Goal: Task Accomplishment & Management: Complete application form

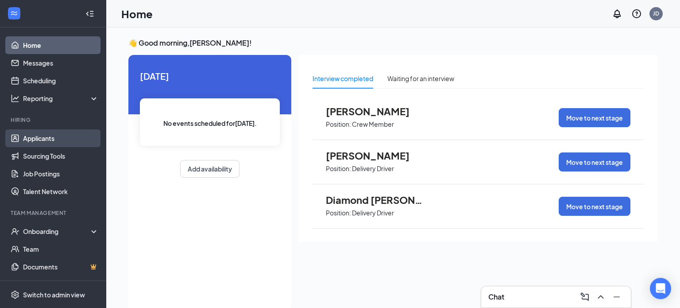
click at [42, 141] on link "Applicants" at bounding box center [61, 138] width 76 height 18
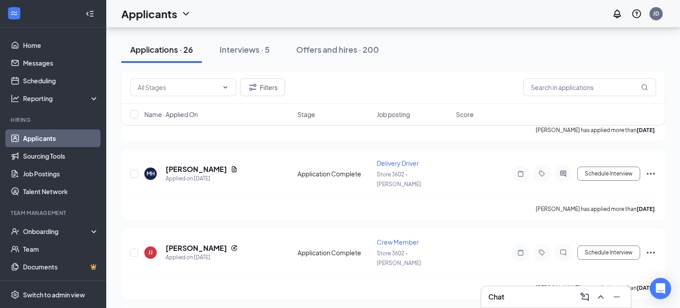
scroll to position [853, 0]
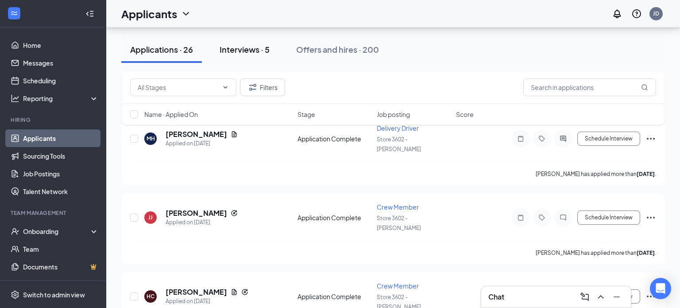
click at [272, 46] on button "Interviews · 5" at bounding box center [245, 49] width 68 height 27
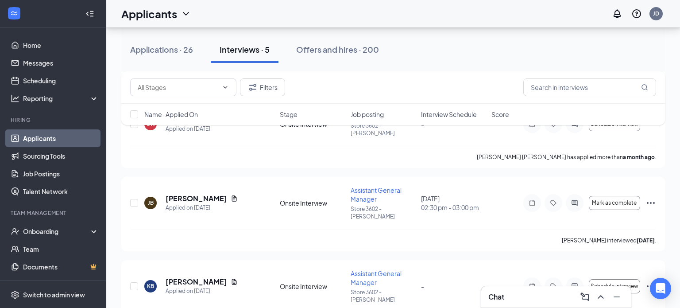
scroll to position [216, 0]
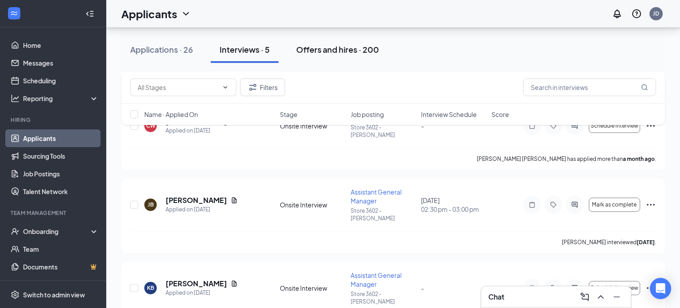
click at [327, 48] on div "Offers and hires · 200" at bounding box center [337, 49] width 83 height 11
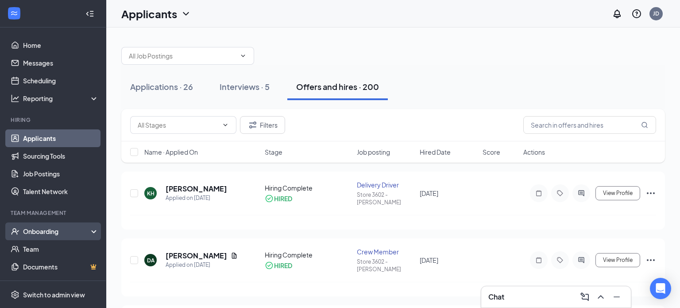
click at [58, 237] on div "Onboarding" at bounding box center [53, 231] width 106 height 18
click at [54, 247] on link "Overview" at bounding box center [61, 249] width 76 height 18
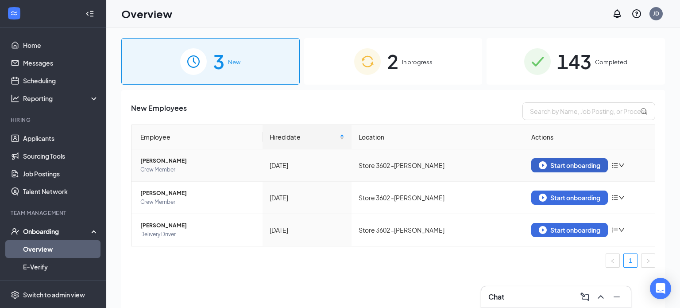
click at [551, 162] on div "Start onboarding" at bounding box center [570, 165] width 62 height 8
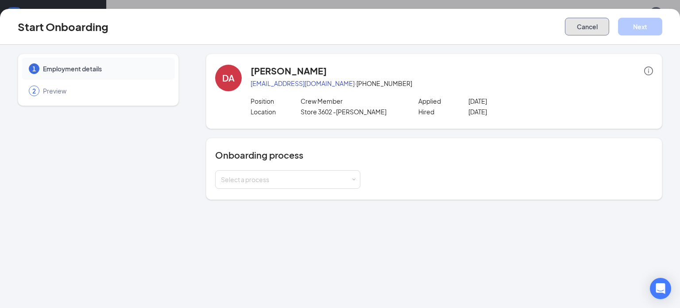
click at [598, 26] on button "Cancel" at bounding box center [587, 27] width 44 height 18
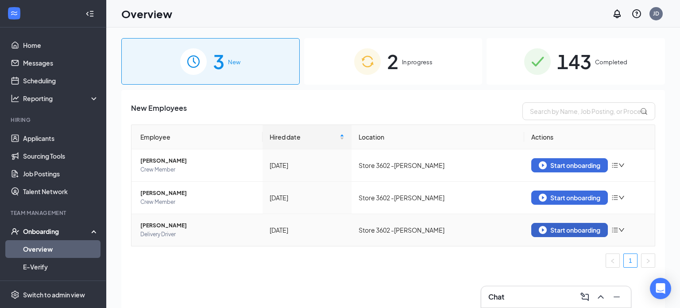
click at [548, 234] on button "Start onboarding" at bounding box center [569, 230] width 77 height 14
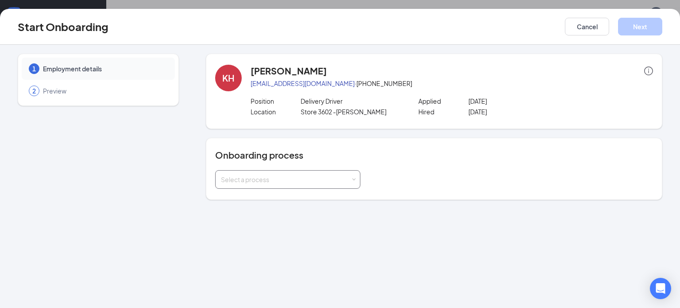
click at [320, 173] on div "Select a process" at bounding box center [288, 179] width 134 height 18
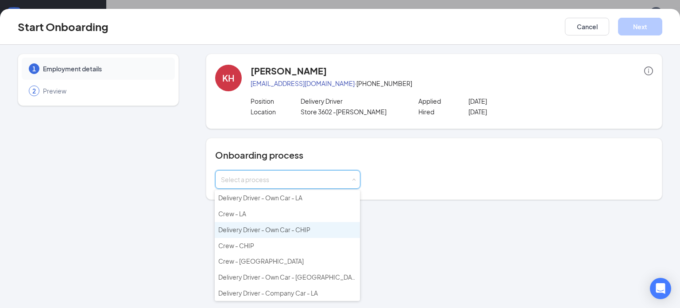
click at [298, 227] on span "Delivery Driver - Own Car - CHIP" at bounding box center [264, 229] width 92 height 8
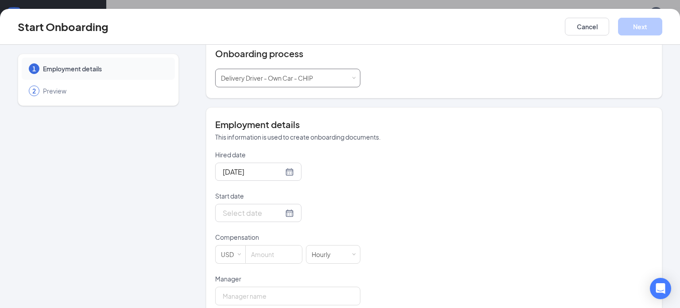
scroll to position [105, 0]
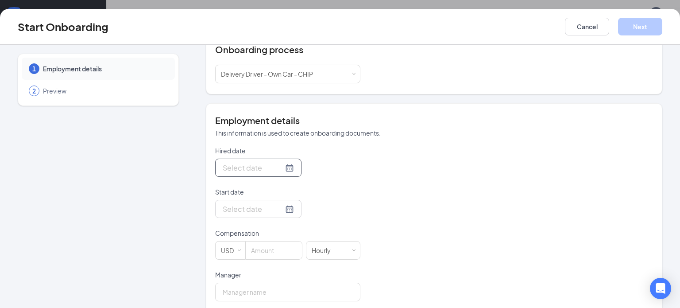
click at [288, 168] on div at bounding box center [258, 167] width 71 height 11
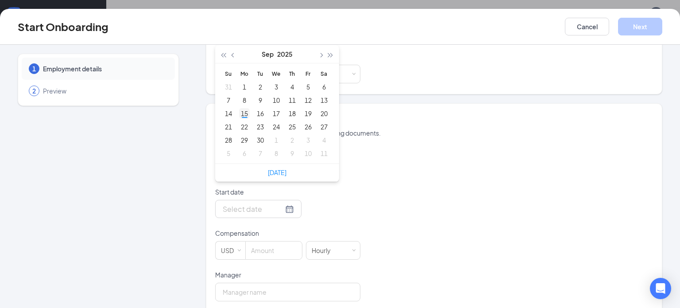
type input "[DATE]"
click at [246, 111] on div "15" at bounding box center [244, 113] width 11 height 11
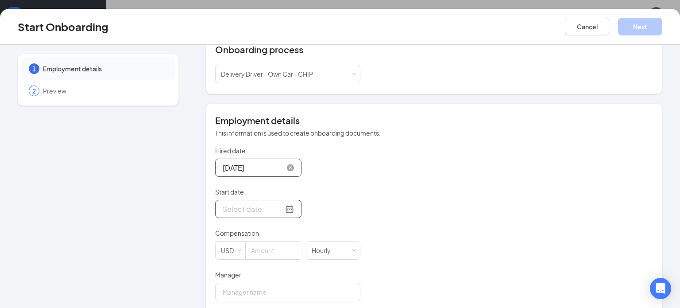
click at [287, 207] on div at bounding box center [258, 208] width 71 height 11
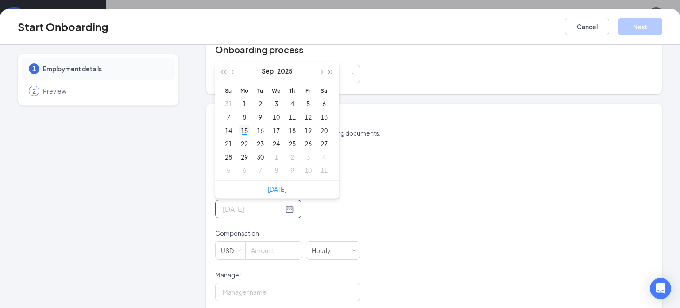
type input "[DATE]"
click at [245, 131] on div "15" at bounding box center [244, 130] width 11 height 11
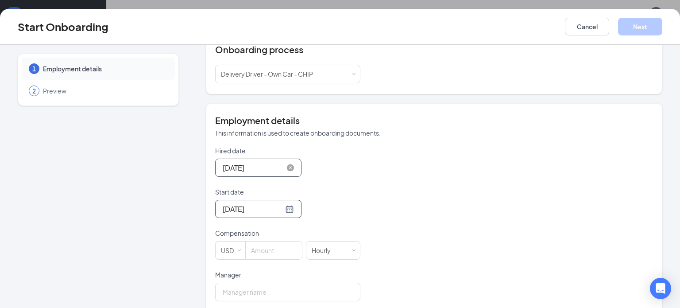
click at [273, 259] on form "Hired date [DATE] [DATE] Su Mo Tu We Th Fr Sa 31 1 2 3 4 5 6 7 8 9 10 11 12 13 …" at bounding box center [287, 290] width 145 height 289
click at [272, 252] on input at bounding box center [274, 250] width 56 height 18
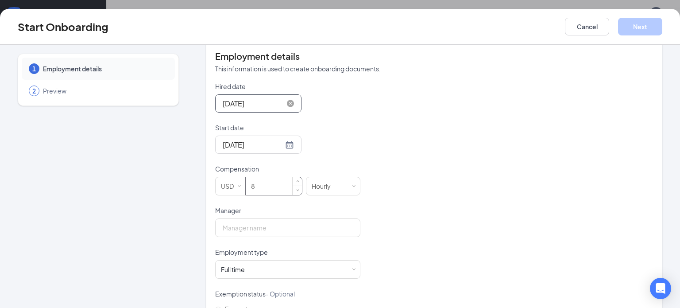
scroll to position [170, 0]
type input "8"
click at [262, 227] on input "Manager" at bounding box center [287, 227] width 145 height 19
type input "[PERSON_NAME]"
click at [290, 273] on div "Full time Works 30+ hours per week and is reasonably expected to work" at bounding box center [288, 269] width 134 height 18
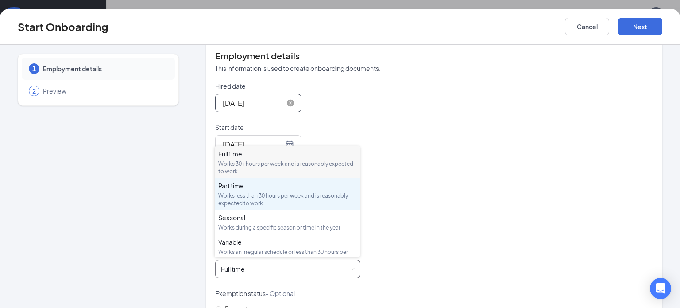
click at [272, 190] on div "Part time Works less than 30 hours per week and is reasonably expected to work" at bounding box center [287, 194] width 138 height 26
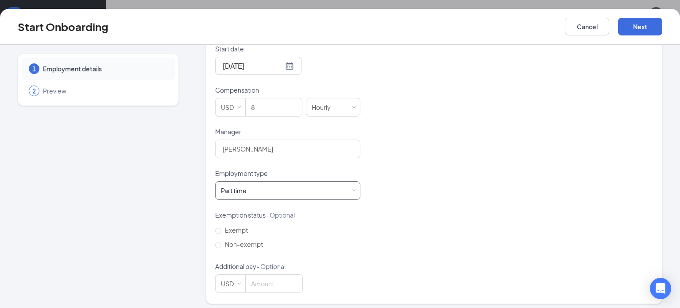
scroll to position [252, 0]
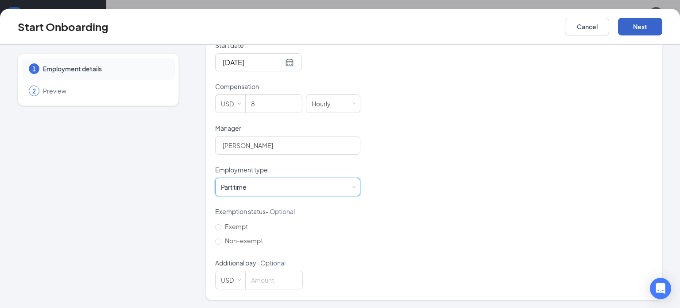
click at [651, 29] on button "Next" at bounding box center [640, 27] width 44 height 18
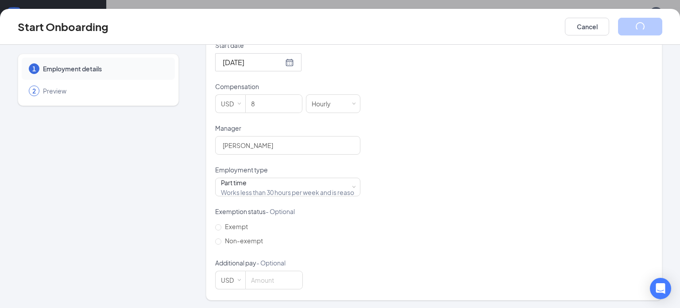
scroll to position [0, 0]
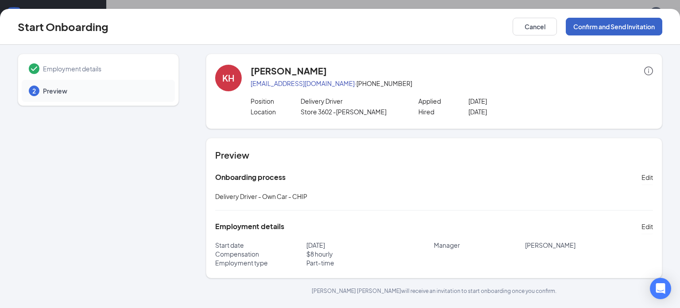
click at [651, 29] on button "Confirm and Send Invitation" at bounding box center [614, 27] width 96 height 18
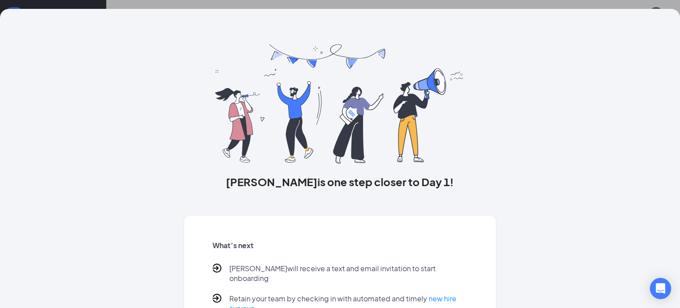
scroll to position [55, 0]
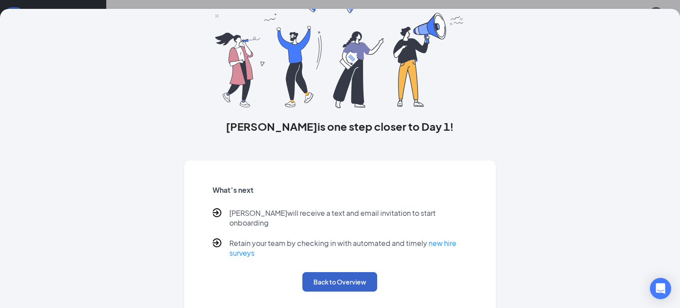
click at [361, 274] on button "Back to Overview" at bounding box center [339, 281] width 75 height 19
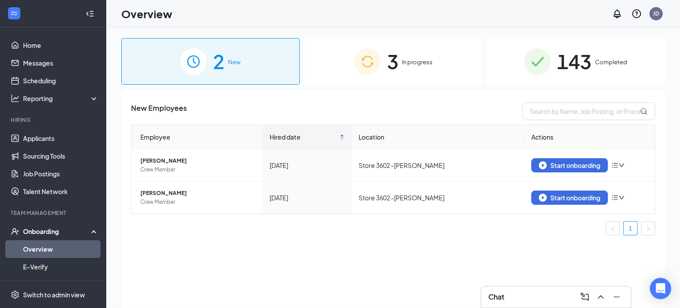
scroll to position [0, 0]
click at [546, 198] on img "button" at bounding box center [543, 197] width 8 height 8
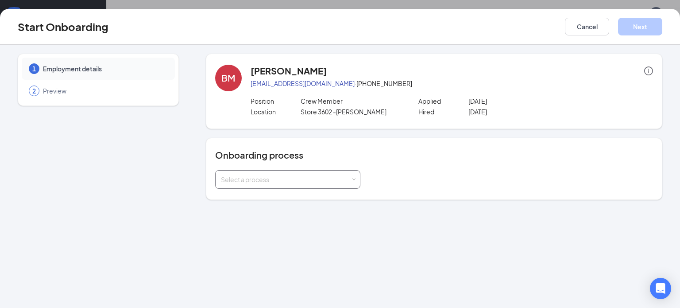
click at [336, 182] on div "Select a process" at bounding box center [286, 179] width 130 height 9
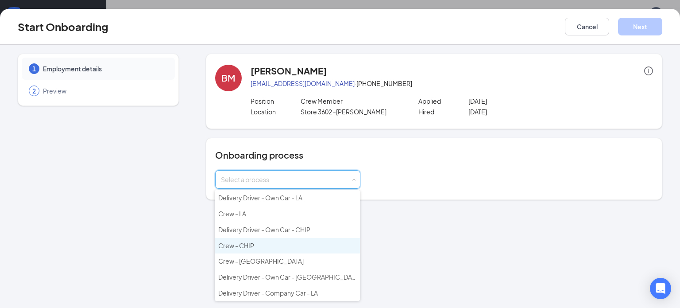
click at [314, 246] on li "Crew - CHIP" at bounding box center [287, 246] width 145 height 16
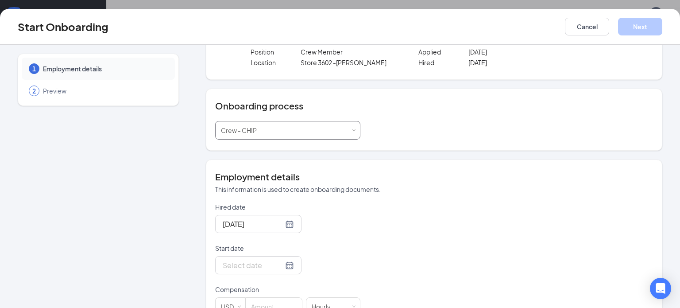
scroll to position [52, 0]
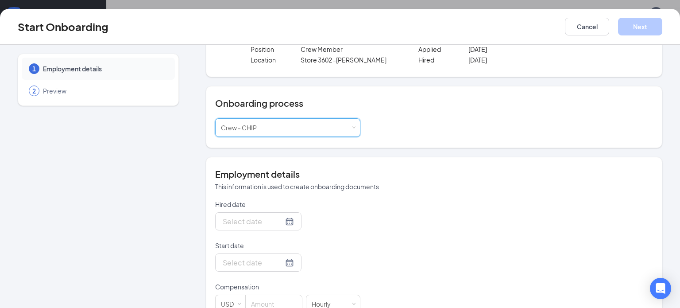
click at [291, 224] on div at bounding box center [258, 221] width 71 height 11
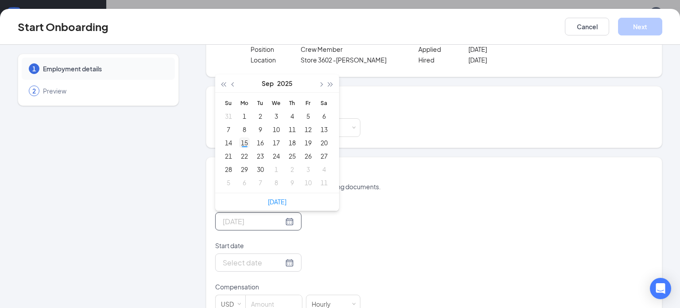
type input "[DATE]"
click at [243, 144] on div "15" at bounding box center [244, 142] width 11 height 11
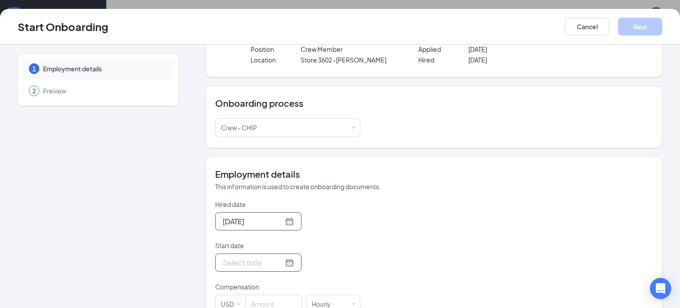
click at [290, 263] on div at bounding box center [258, 262] width 71 height 11
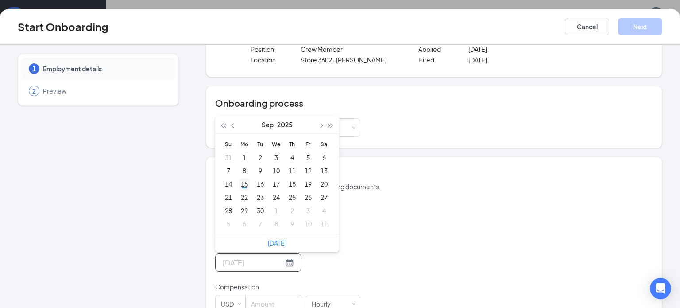
type input "[DATE]"
click at [244, 183] on div "15" at bounding box center [244, 183] width 11 height 11
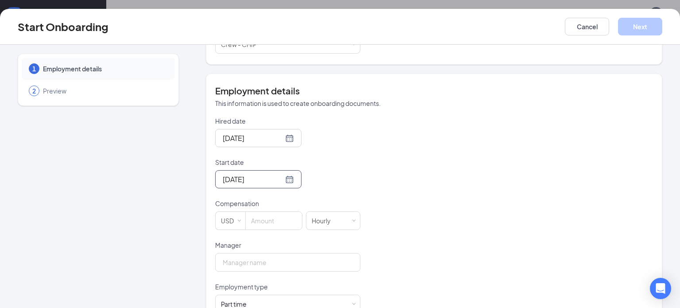
scroll to position [136, 0]
click at [267, 220] on input at bounding box center [274, 219] width 56 height 18
type input "10"
click at [268, 258] on input "Manager" at bounding box center [287, 260] width 145 height 19
type input "[PERSON_NAME]"
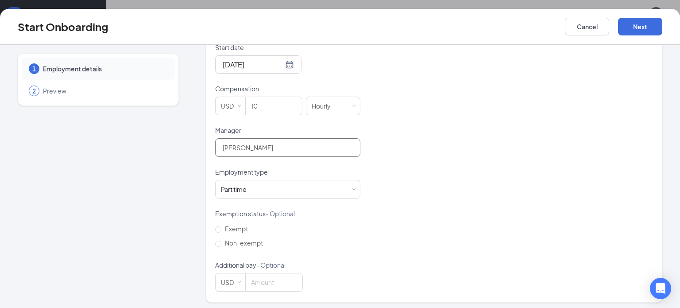
scroll to position [252, 0]
click at [640, 24] on button "Next" at bounding box center [640, 27] width 44 height 18
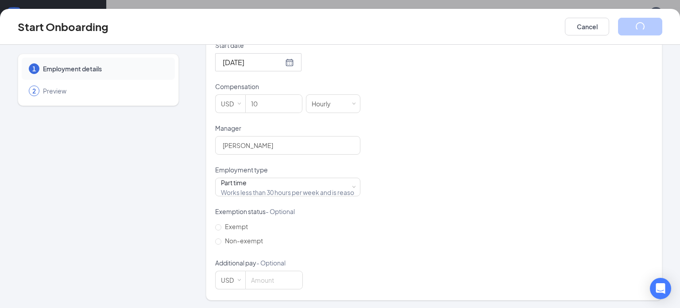
scroll to position [0, 0]
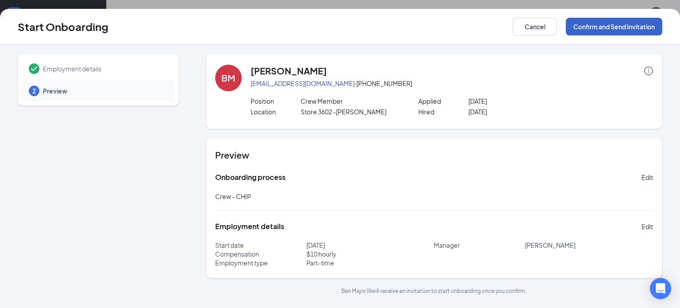
click at [640, 24] on button "Confirm and Send Invitation" at bounding box center [614, 27] width 96 height 18
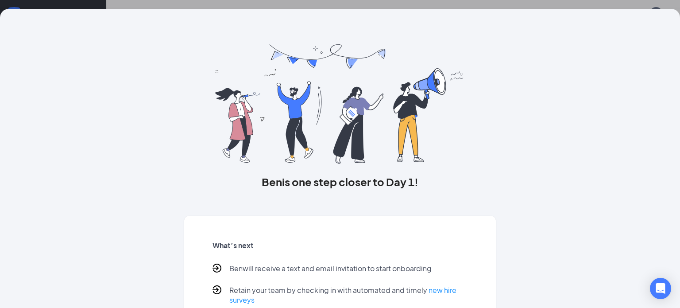
scroll to position [55, 0]
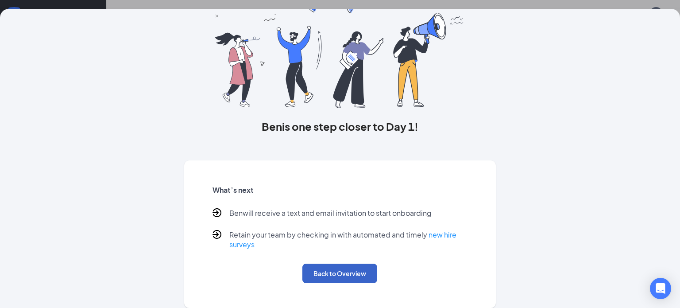
click at [345, 278] on button "Back to Overview" at bounding box center [339, 272] width 75 height 19
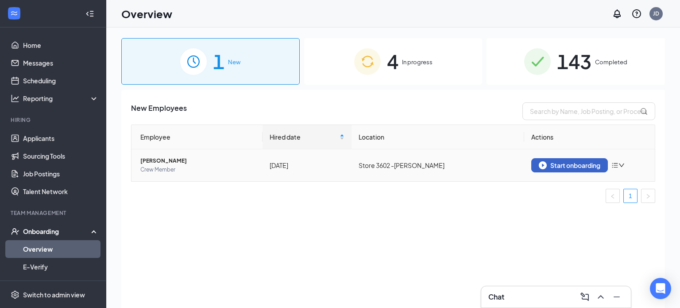
click at [554, 164] on div "Start onboarding" at bounding box center [570, 165] width 62 height 8
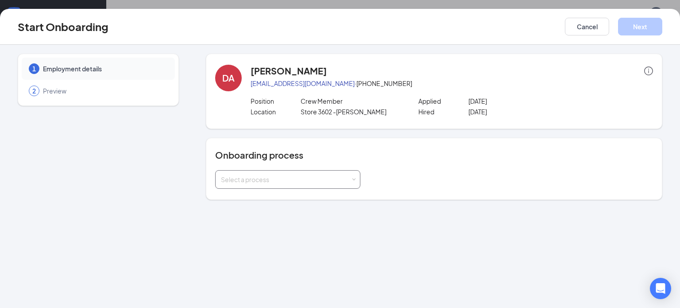
click at [321, 177] on div "Select a process" at bounding box center [286, 179] width 130 height 9
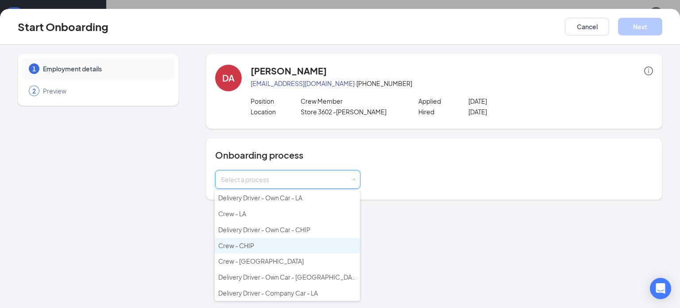
click at [280, 243] on li "Crew - CHIP" at bounding box center [287, 246] width 145 height 16
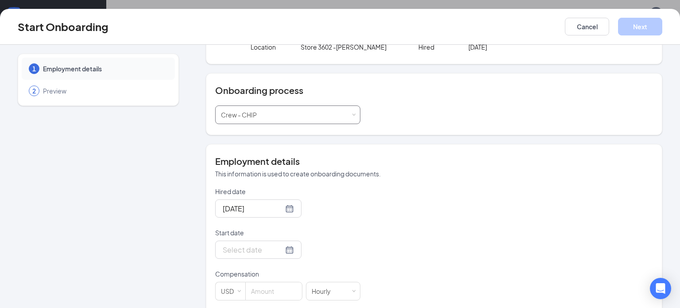
scroll to position [64, 0]
click at [289, 210] on div at bounding box center [258, 208] width 71 height 11
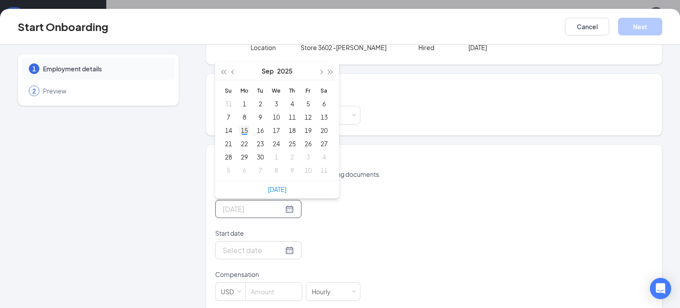
type input "[DATE]"
click at [246, 131] on div "15" at bounding box center [244, 130] width 11 height 11
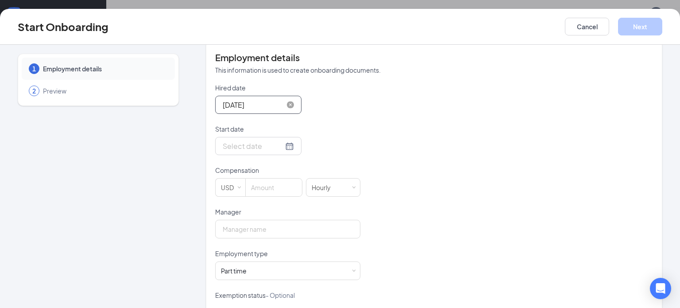
scroll to position [172, 0]
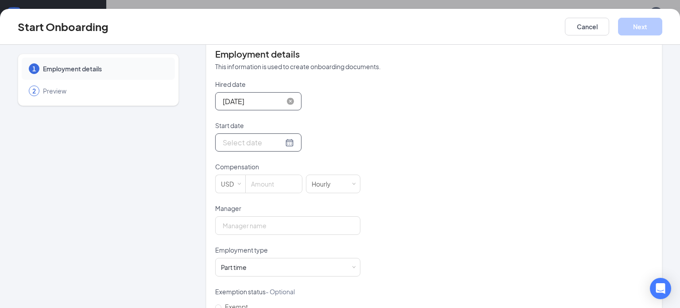
click at [290, 142] on div at bounding box center [258, 142] width 71 height 11
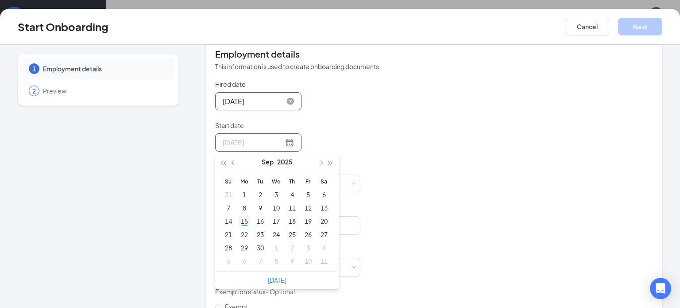
type input "[DATE]"
click at [246, 222] on div "15" at bounding box center [244, 221] width 11 height 11
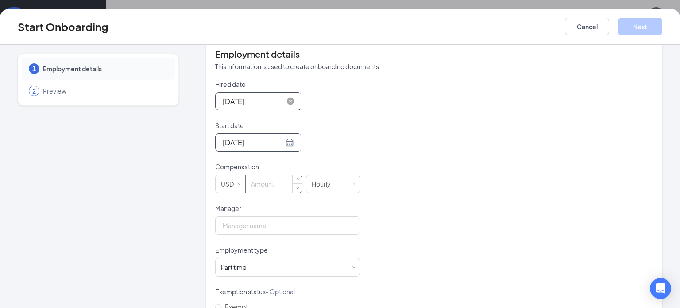
click at [270, 185] on input at bounding box center [274, 184] width 56 height 18
type input "10"
click at [263, 225] on input "Manager" at bounding box center [287, 225] width 145 height 19
type input "[PERSON_NAME]"
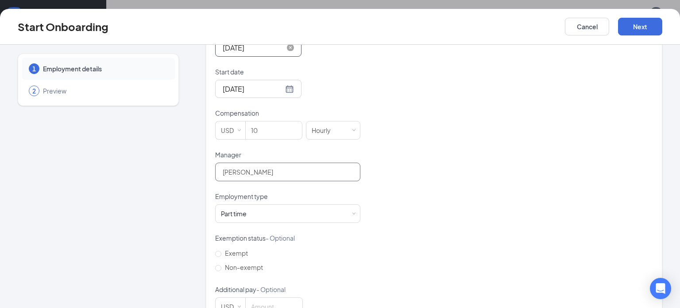
scroll to position [252, 0]
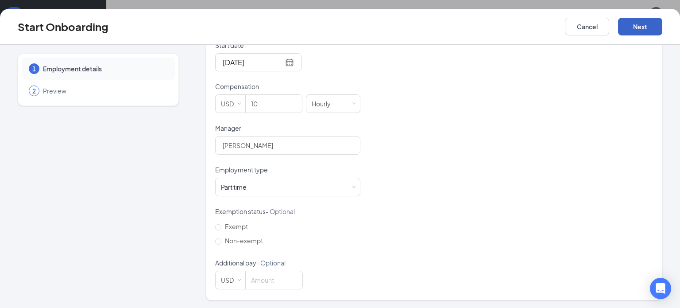
click at [652, 28] on button "Next" at bounding box center [640, 27] width 44 height 18
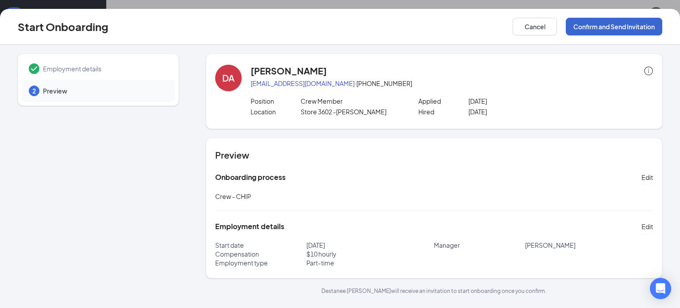
scroll to position [0, 0]
click at [652, 28] on button "Confirm and Send Invitation" at bounding box center [614, 27] width 96 height 18
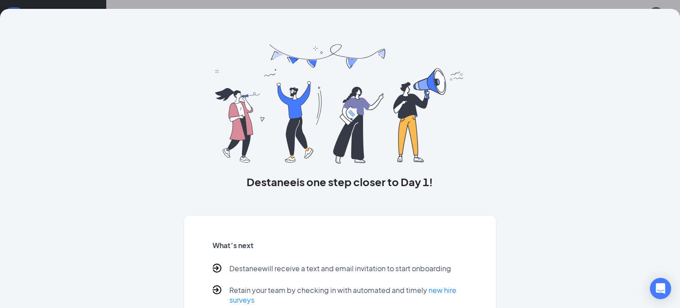
click at [638, 7] on div "Destanee is one step closer to Day 1! What’s next Destanee will receive a text …" at bounding box center [340, 154] width 680 height 308
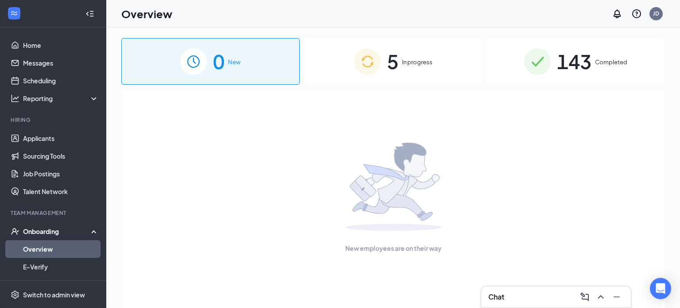
click at [371, 56] on img at bounding box center [367, 61] width 27 height 27
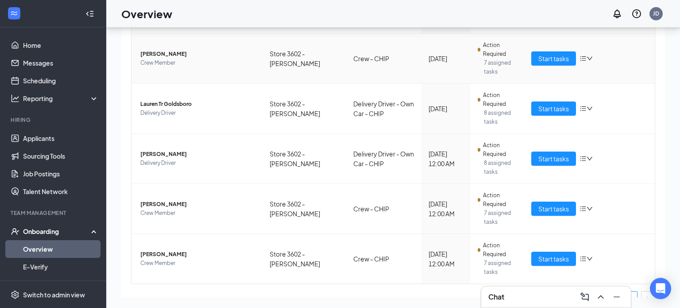
scroll to position [85, 0]
click at [539, 104] on span "Start tasks" at bounding box center [553, 109] width 31 height 10
